Goal: Task Accomplishment & Management: Use online tool/utility

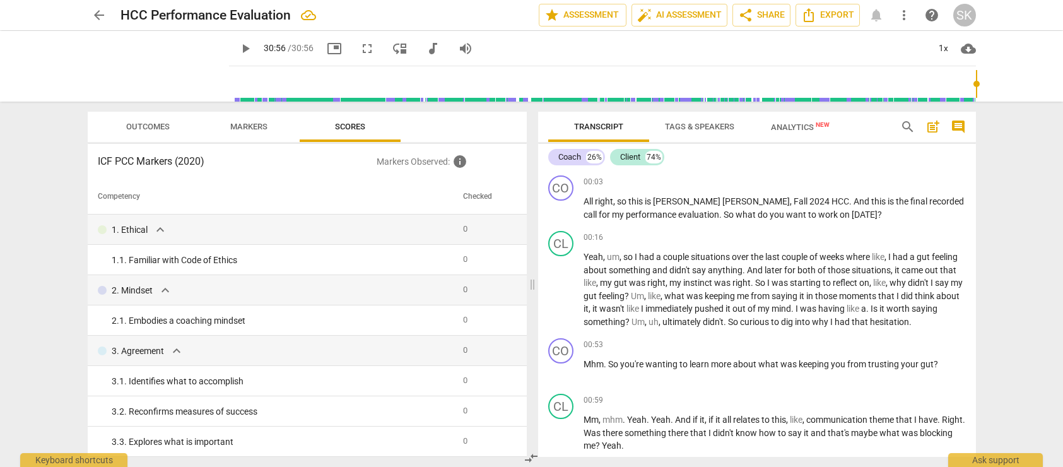
scroll to position [6211, 0]
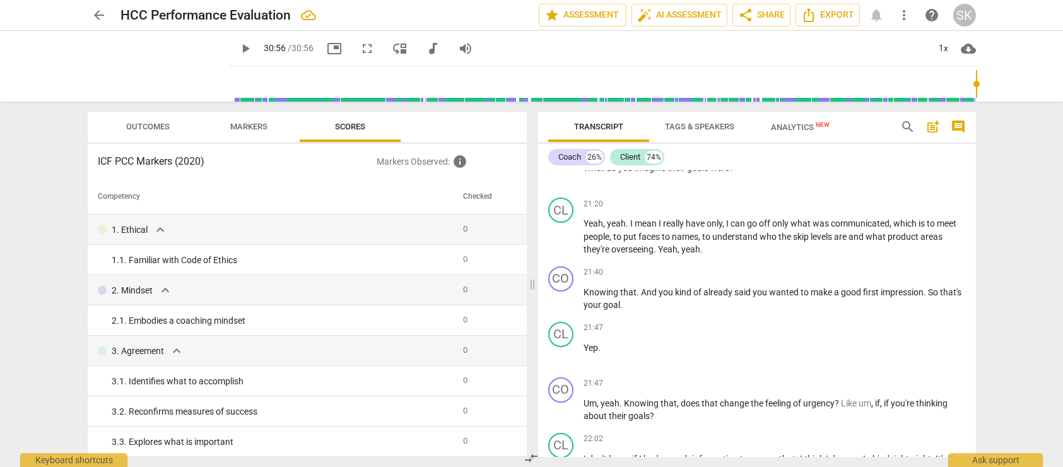
click at [97, 13] on span "arrow_back" at bounding box center [98, 15] width 15 height 15
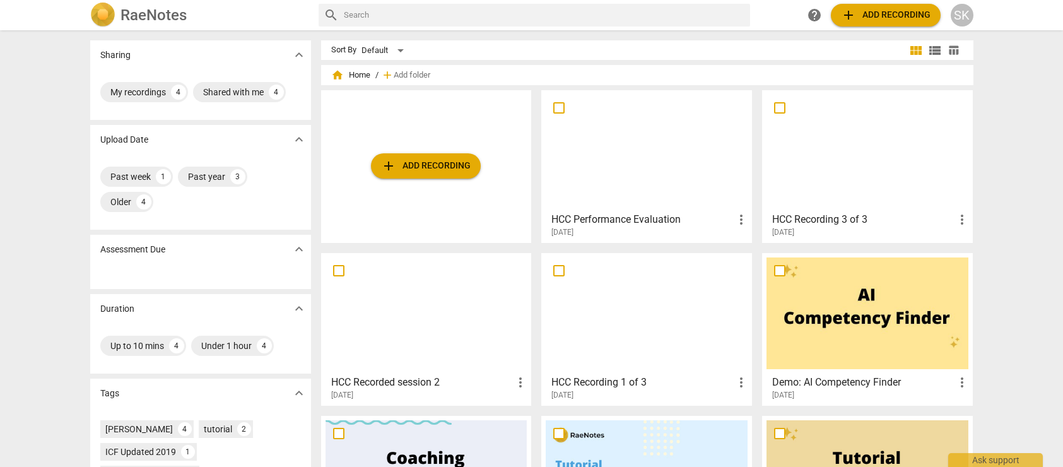
click at [445, 168] on span "add Add recording" at bounding box center [426, 165] width 90 height 15
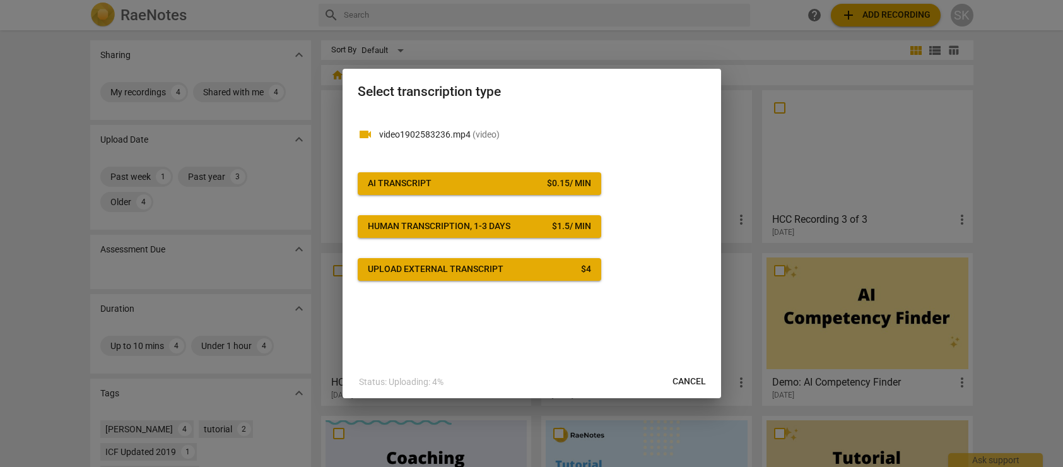
click at [459, 182] on span "AI Transcript $ 0.15 / min" at bounding box center [479, 183] width 223 height 13
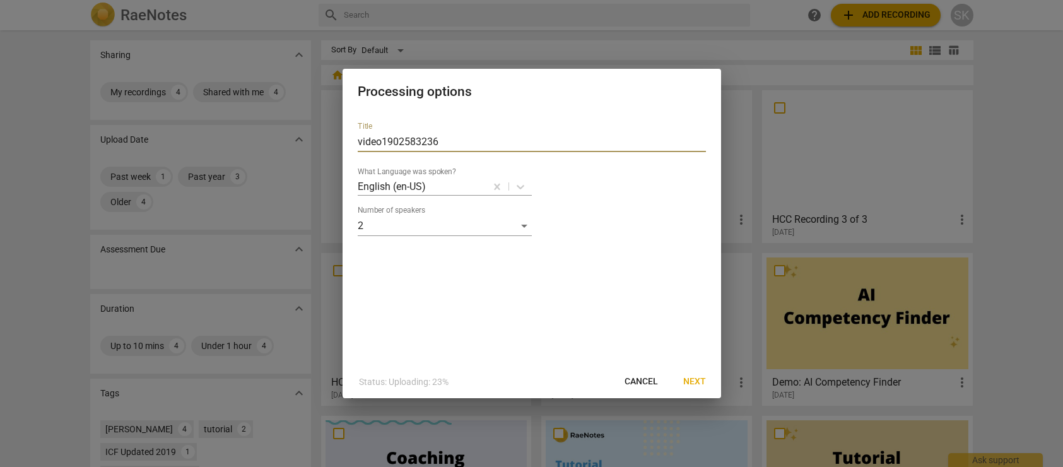
drag, startPoint x: 448, startPoint y: 143, endPoint x: 296, endPoint y: 134, distance: 152.2
click at [296, 134] on div "Processing options Title video1902583236 What Language was spoken? English (en-…" at bounding box center [531, 233] width 1063 height 467
click at [390, 141] on input "HCC PErformance Eval" at bounding box center [532, 142] width 348 height 20
type input "HCC Performance Eval"
click at [697, 382] on span "Next" at bounding box center [694, 381] width 23 height 13
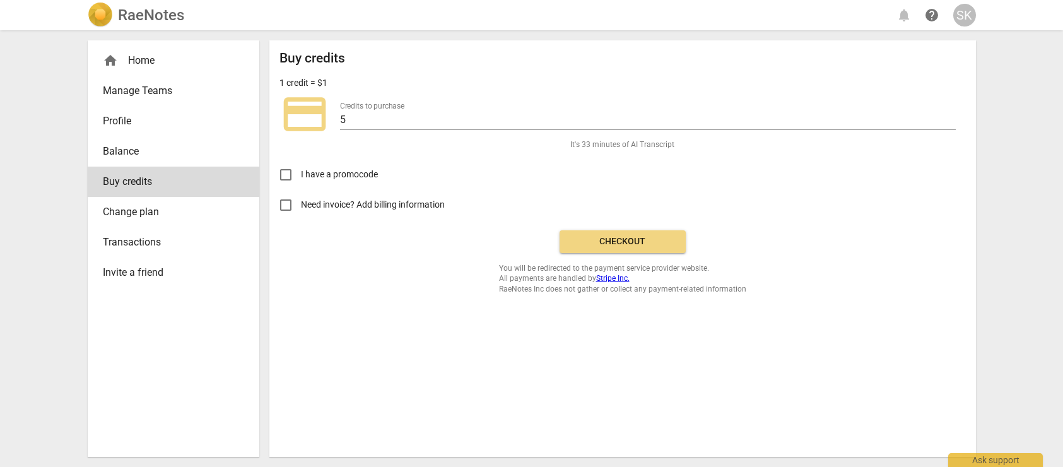
click at [637, 243] on span "Checkout" at bounding box center [623, 241] width 106 height 13
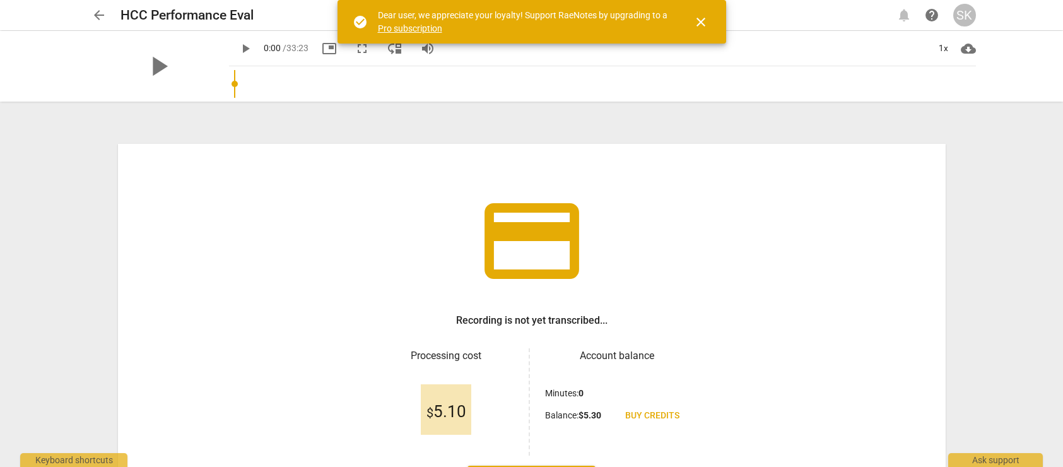
click at [705, 23] on span "close" at bounding box center [700, 22] width 15 height 15
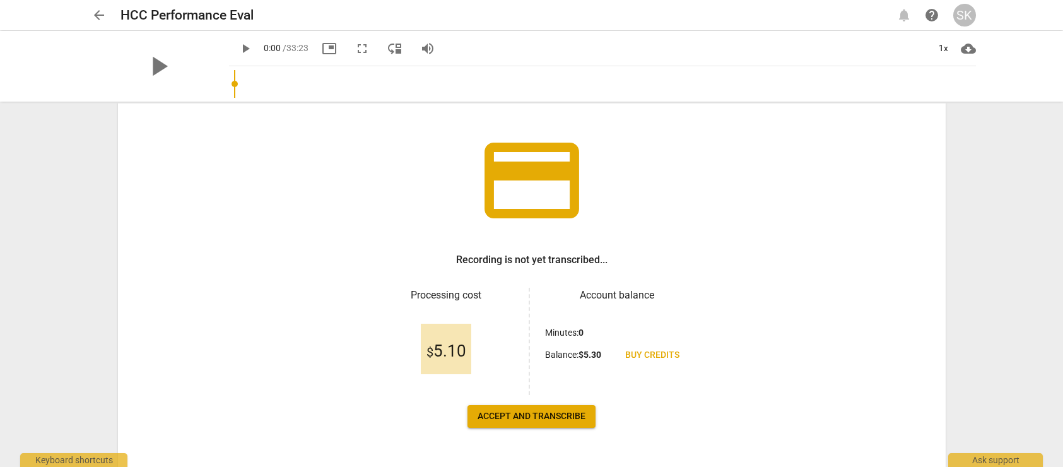
scroll to position [102, 0]
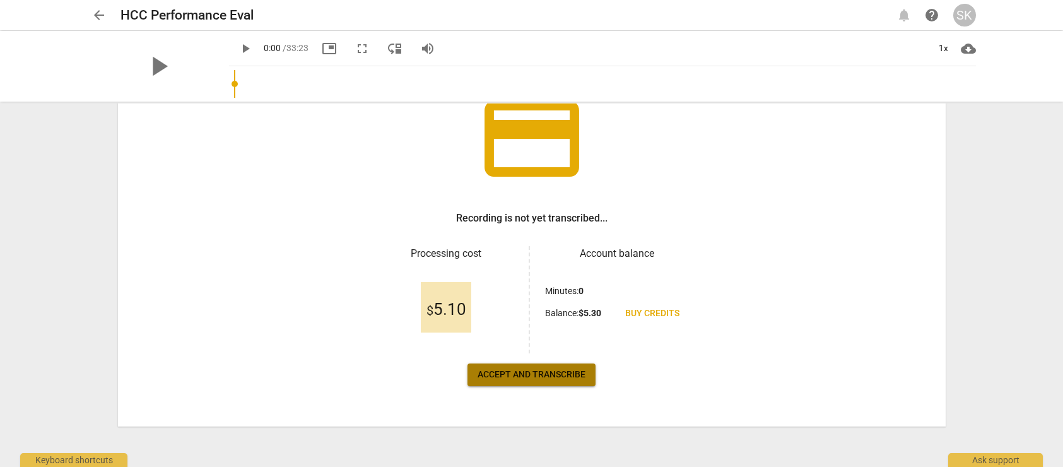
click at [501, 378] on span "Accept and transcribe" at bounding box center [531, 374] width 108 height 13
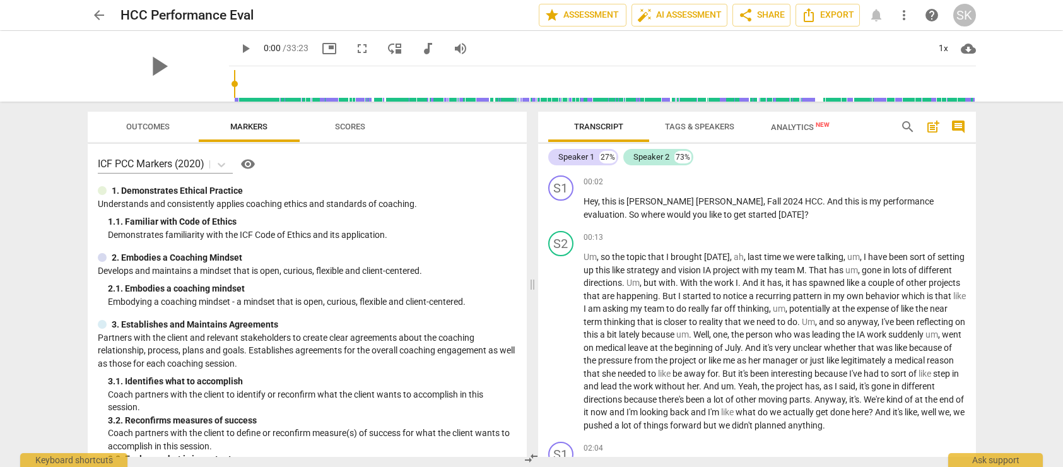
click at [701, 122] on span "Tags & Speakers" at bounding box center [699, 126] width 69 height 9
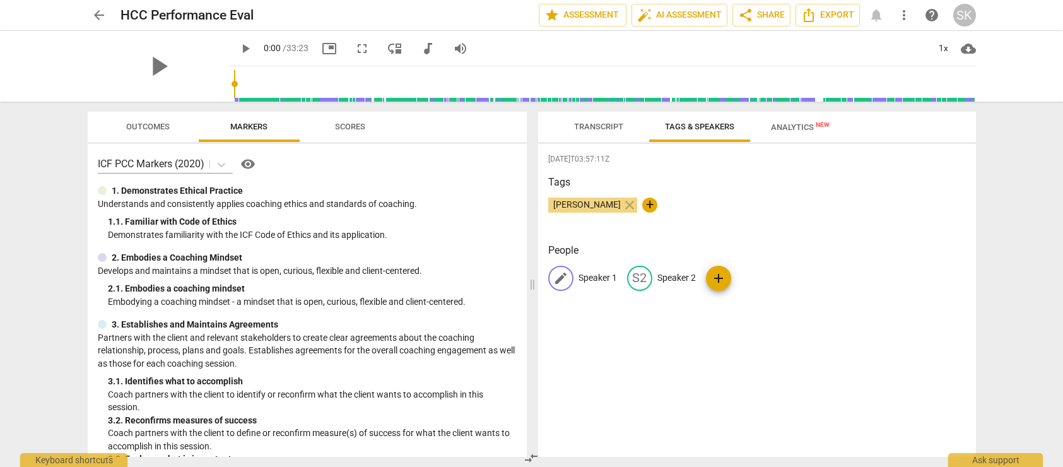
click at [563, 278] on span "edit" at bounding box center [560, 278] width 15 height 15
type input "Coach"
click at [755, 277] on p "Speaker 2" at bounding box center [758, 277] width 38 height 13
type input "c"
type input "Client"
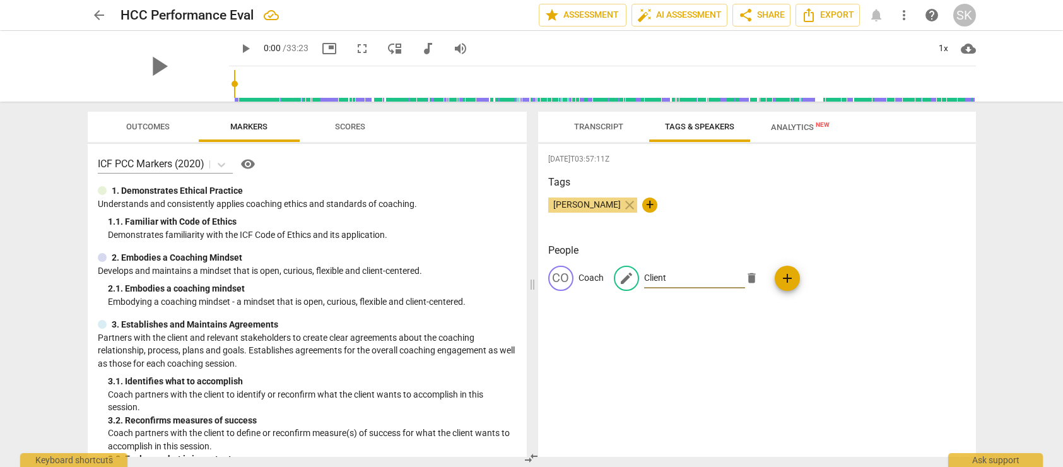
click at [868, 300] on div "CO Coach edit Client delete add" at bounding box center [757, 283] width 418 height 35
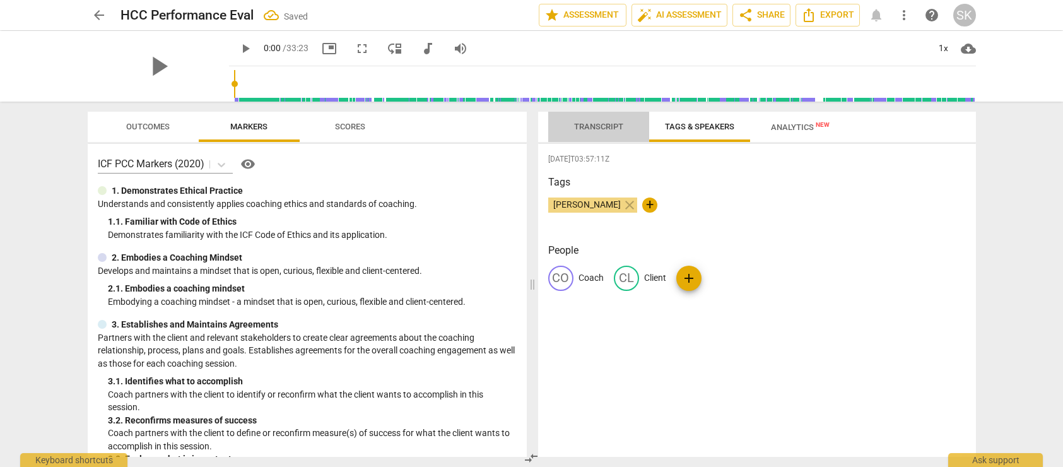
click at [615, 123] on span "Transcript" at bounding box center [598, 126] width 49 height 9
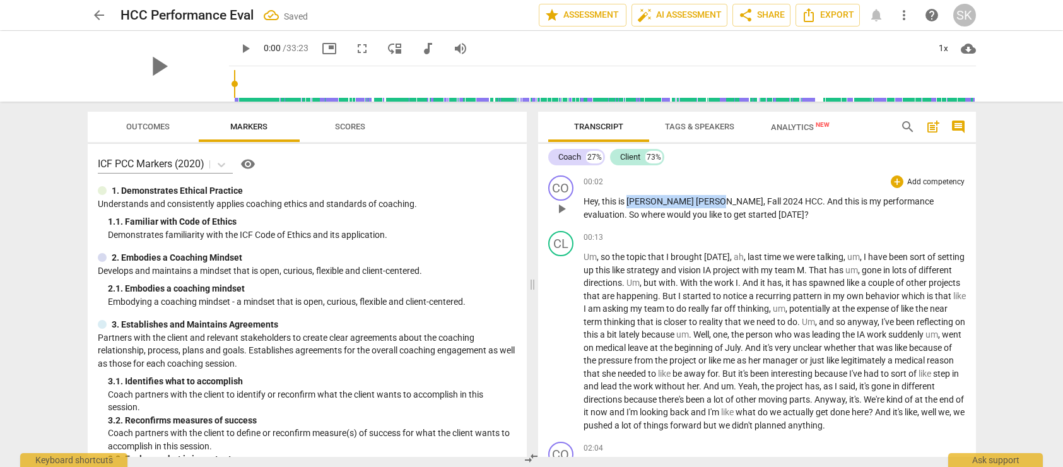
drag, startPoint x: 628, startPoint y: 200, endPoint x: 681, endPoint y: 201, distance: 53.0
click at [681, 201] on p "Hey , this is Sarah Kramer , Fall 2024 HCC . And this is my performance evaluat…" at bounding box center [774, 208] width 382 height 26
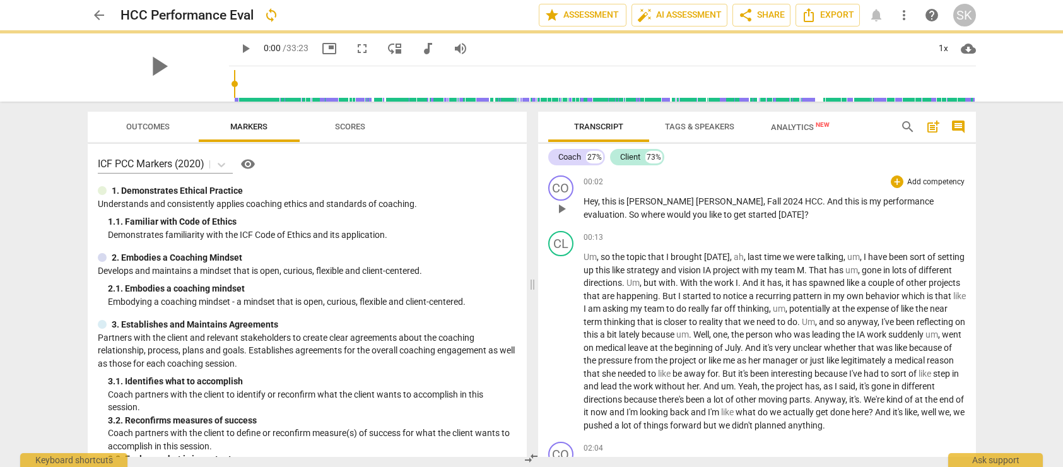
click at [761, 224] on div "CO play_arrow pause 00:02 + Add competency keyboard_arrow_right Hey , this is S…" at bounding box center [757, 198] width 438 height 56
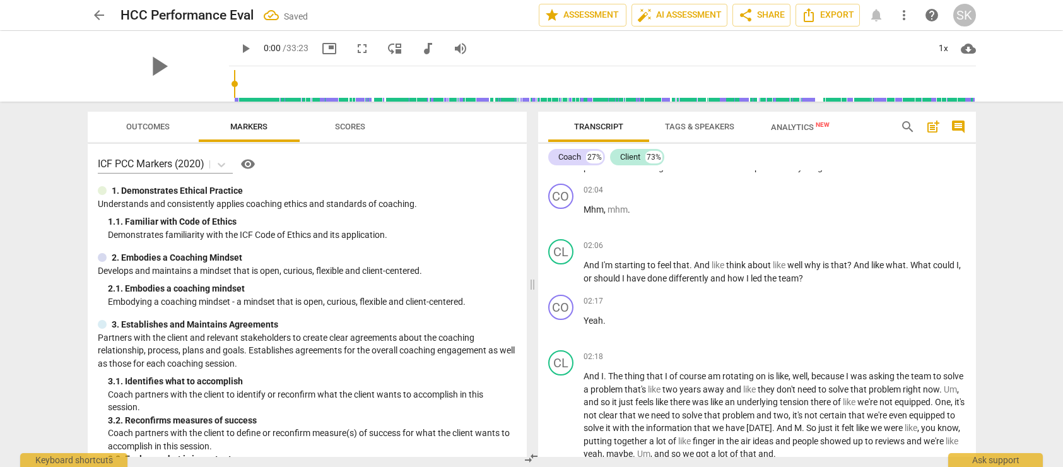
scroll to position [263, 0]
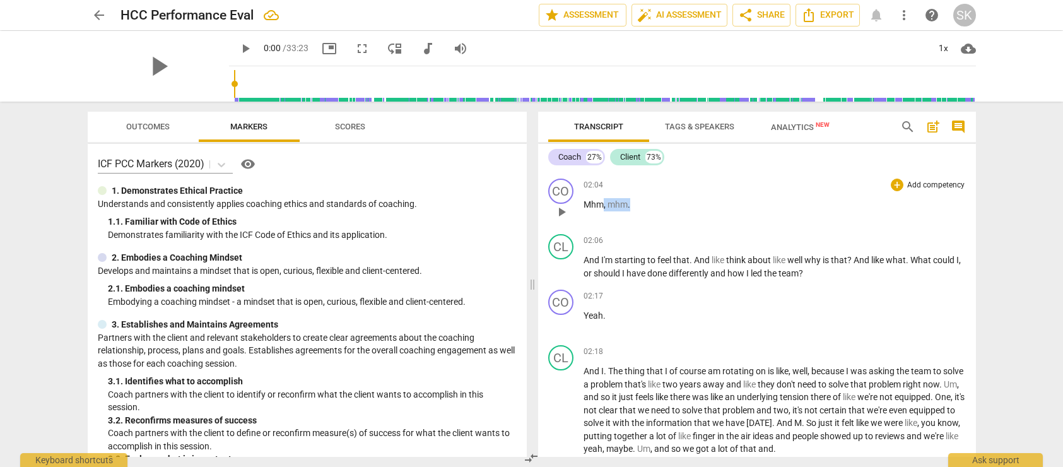
drag, startPoint x: 635, startPoint y: 215, endPoint x: 602, endPoint y: 217, distance: 32.9
click at [602, 211] on p "Mhm , mhm ." at bounding box center [774, 204] width 382 height 13
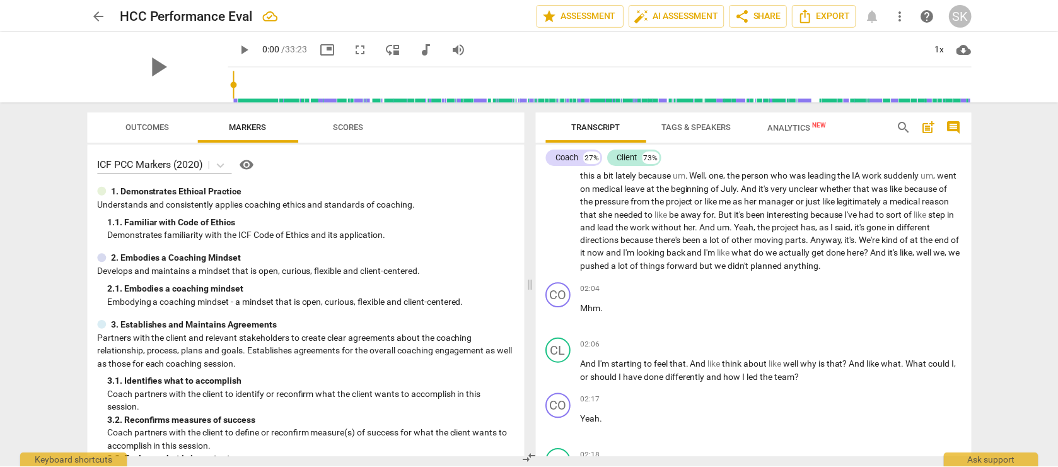
scroll to position [0, 0]
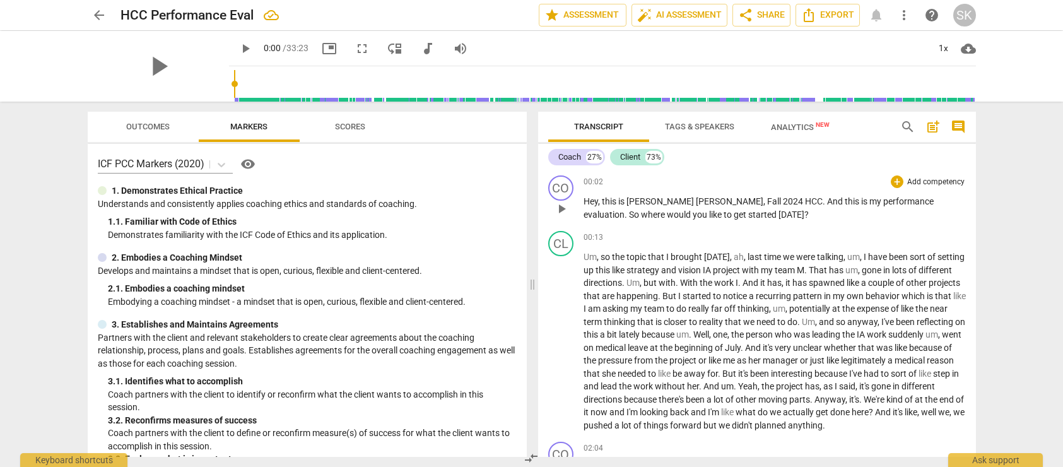
drag, startPoint x: 759, startPoint y: 385, endPoint x: 562, endPoint y: 201, distance: 269.6
click at [562, 201] on div "CO play_arrow pause 00:02 + Add competency keyboard_arrow_right Hey , this is S…" at bounding box center [757, 313] width 438 height 286
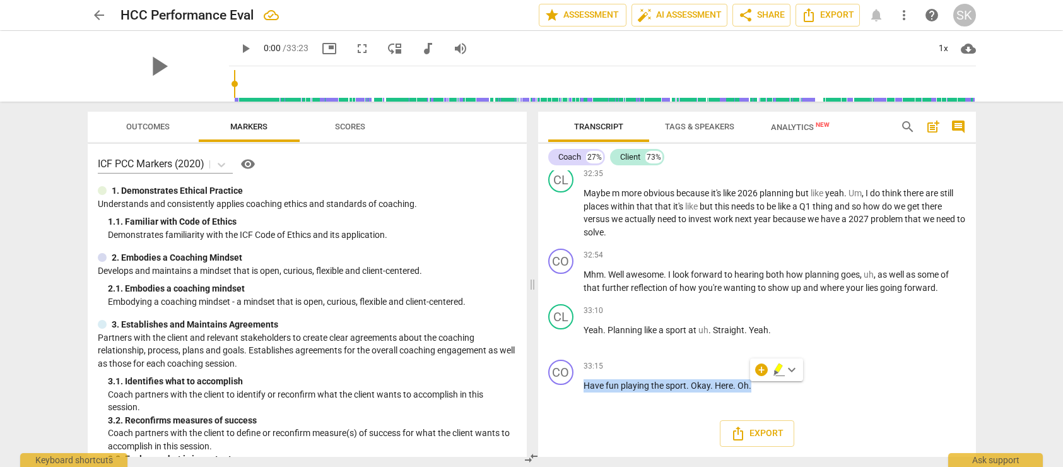
scroll to position [11942, 0]
click at [756, 430] on span "Export" at bounding box center [756, 433] width 53 height 15
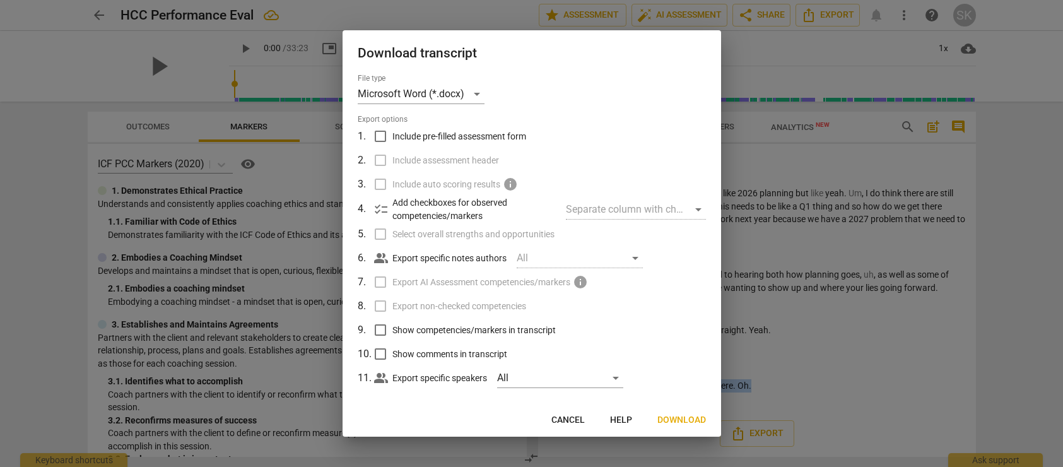
click at [688, 417] on span "Download" at bounding box center [681, 420] width 49 height 13
